Goal: Check status: Check status

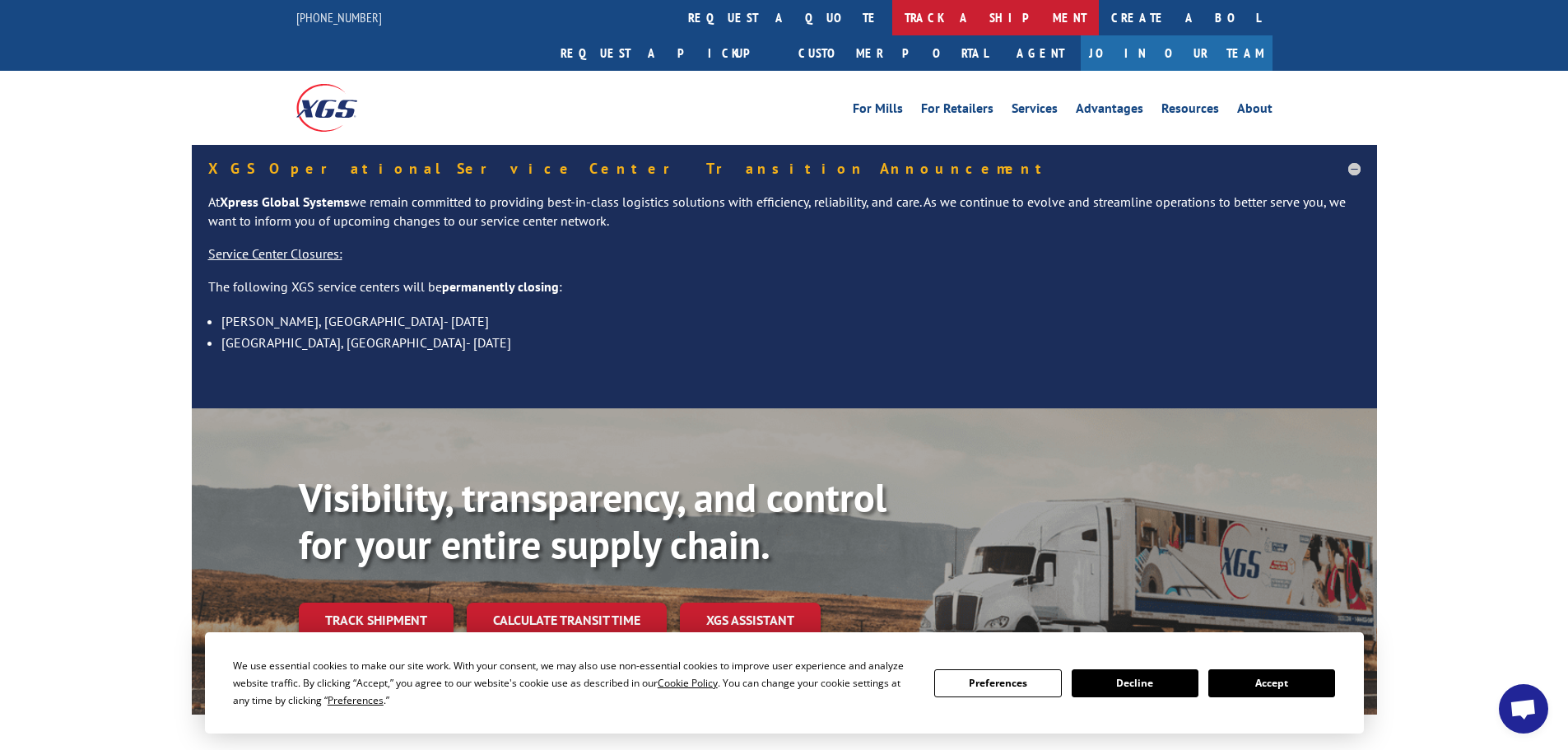
click at [893, 18] on link "track a shipment" at bounding box center [996, 18] width 207 height 35
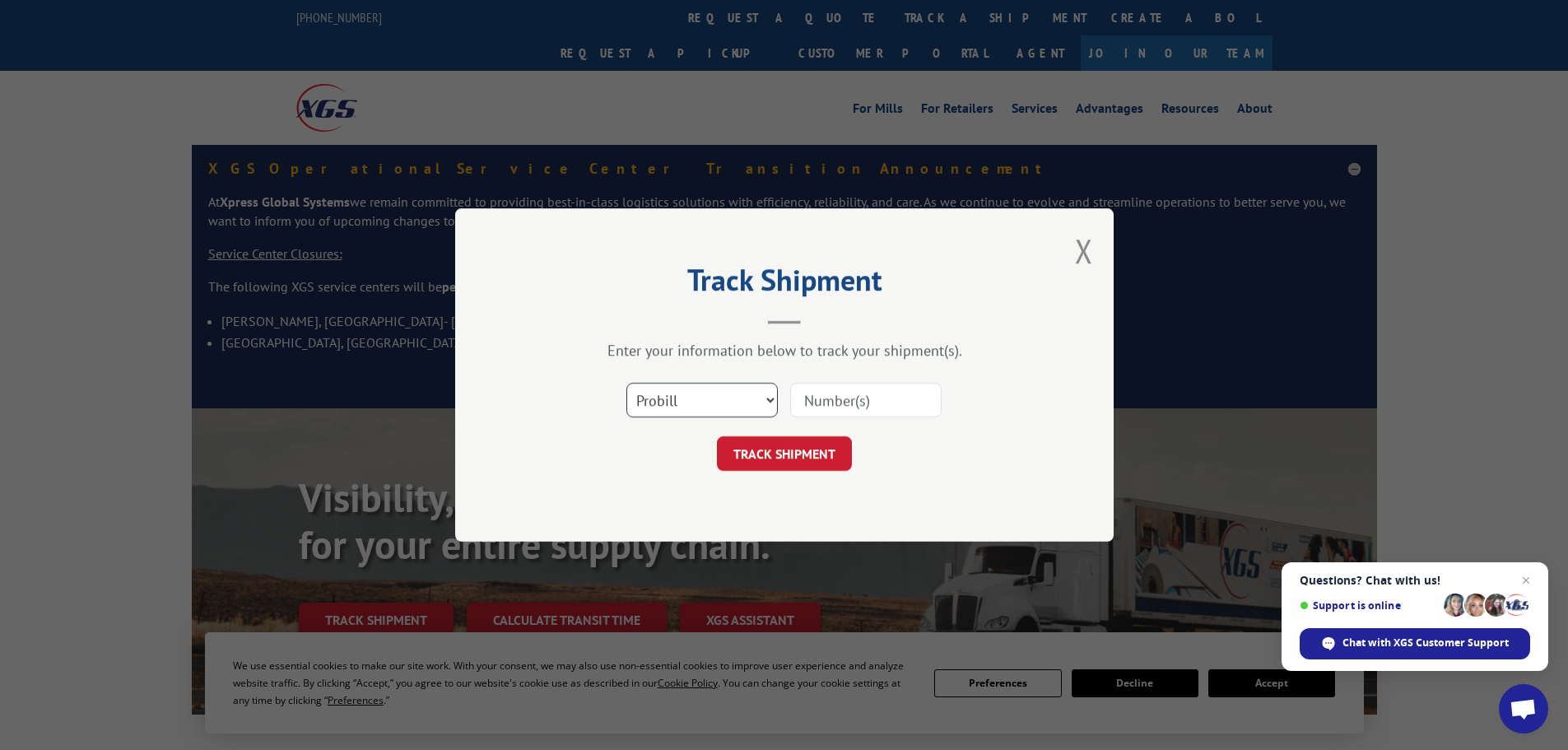
click at [701, 404] on select "Select category... Probill BOL PO" at bounding box center [701, 400] width 152 height 34
select select "bol"
click at [626, 383] on select "Select category... Probill BOL PO" at bounding box center [701, 400] width 152 height 34
click at [802, 396] on input at bounding box center [866, 400] width 152 height 34
paste input "6006182"
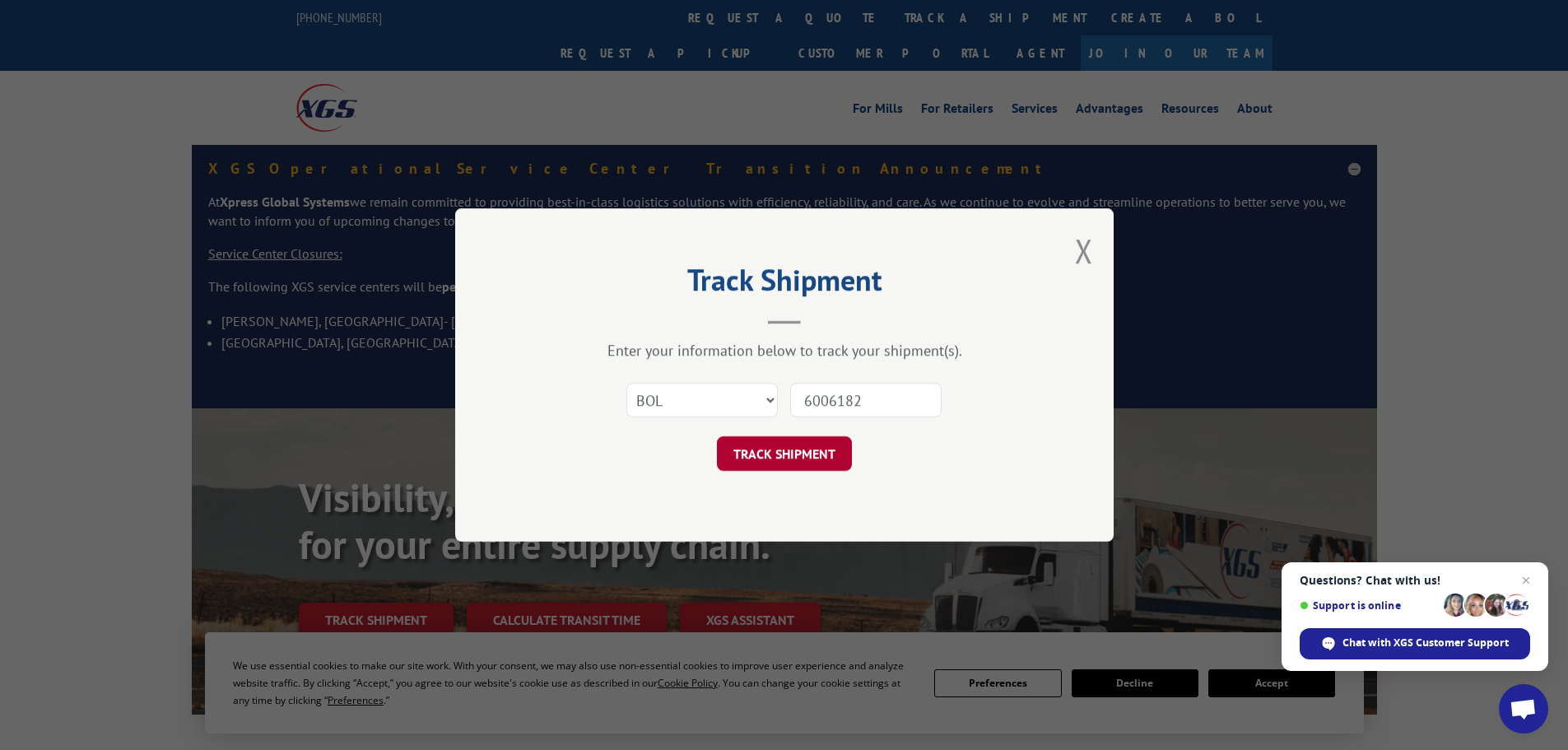
type input "6006182"
click at [753, 456] on button "TRACK SHIPMENT" at bounding box center [784, 453] width 135 height 34
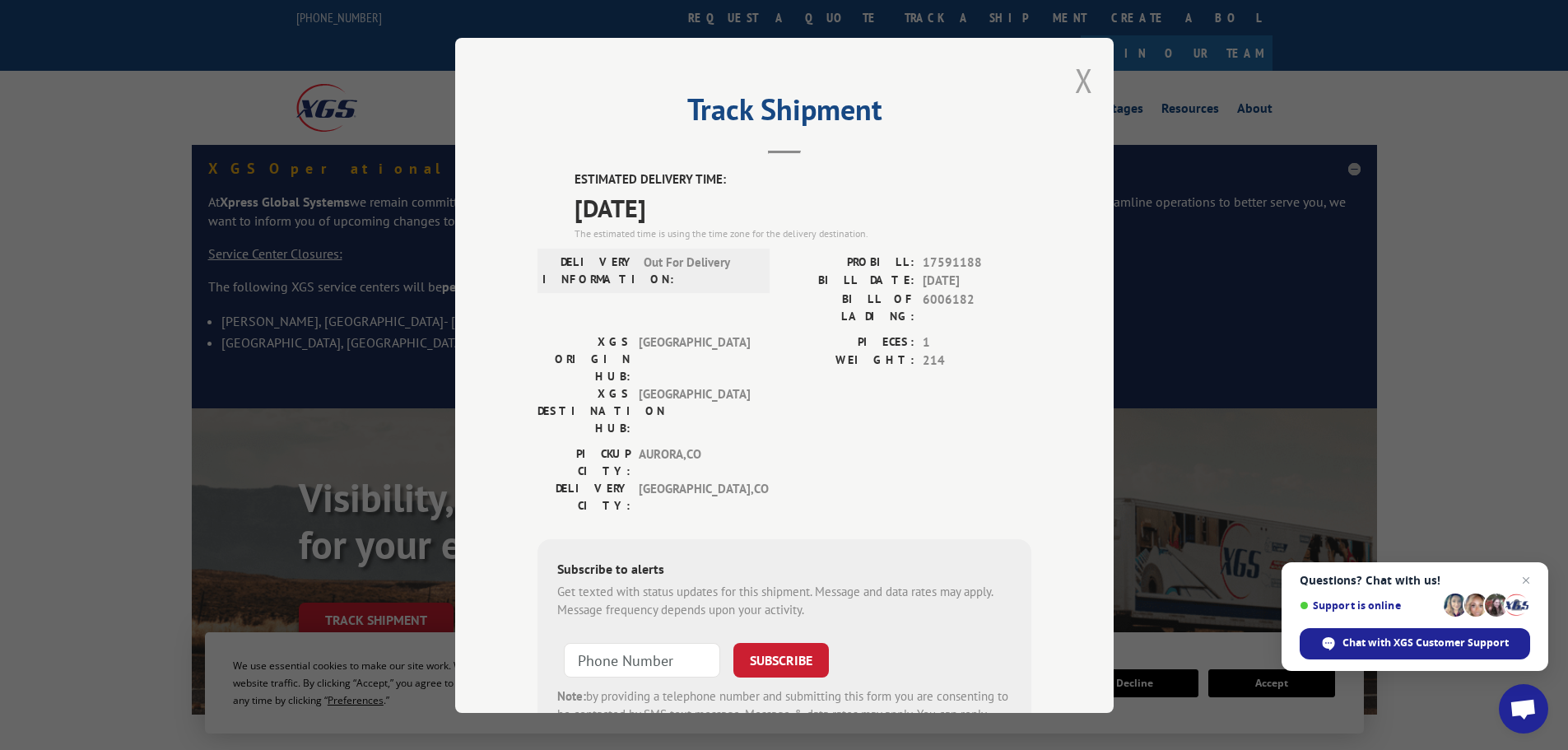
click at [1079, 80] on button "Close modal" at bounding box center [1084, 80] width 18 height 44
